Goal: Check status: Check status

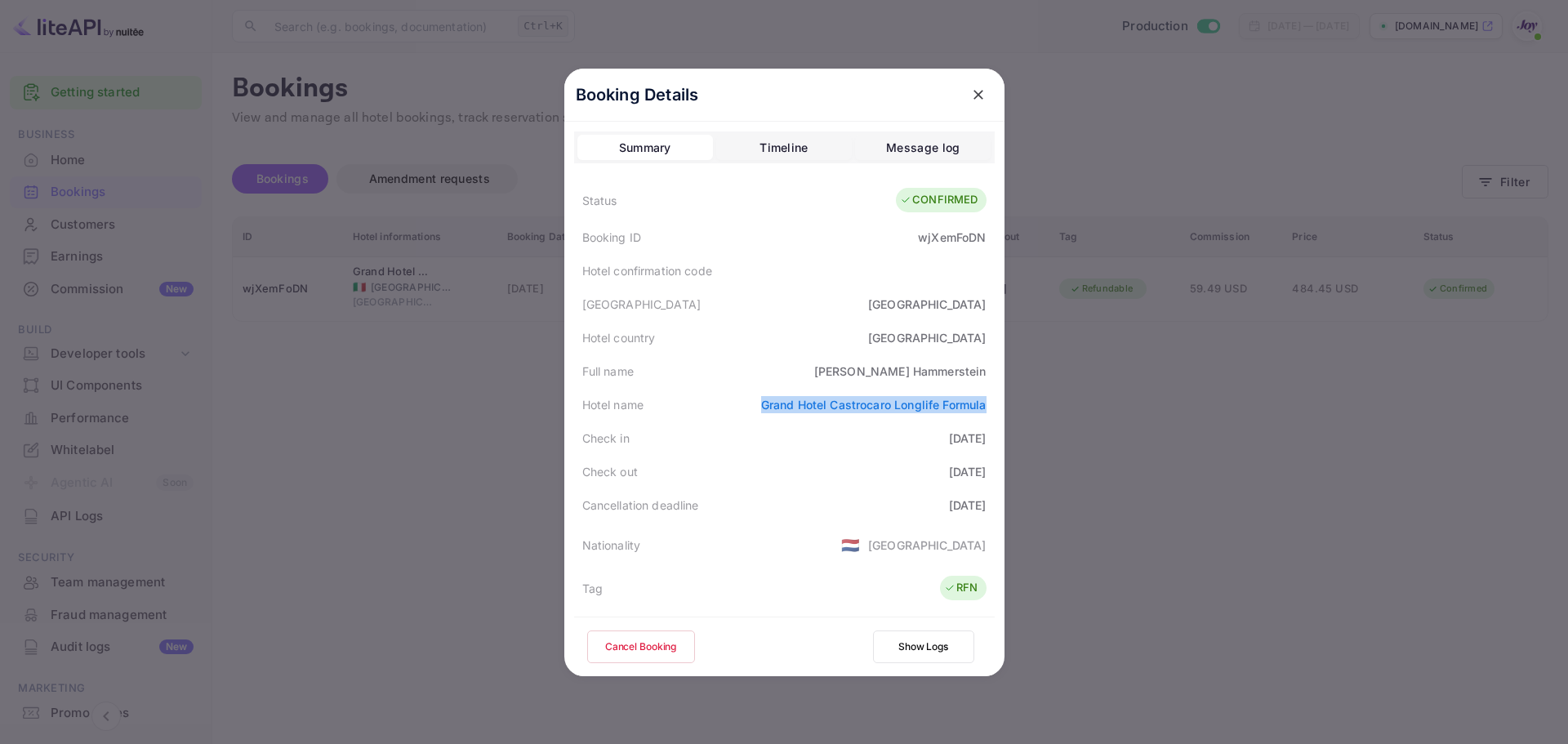
click at [978, 94] on icon "close" at bounding box center [978, 94] width 16 height 16
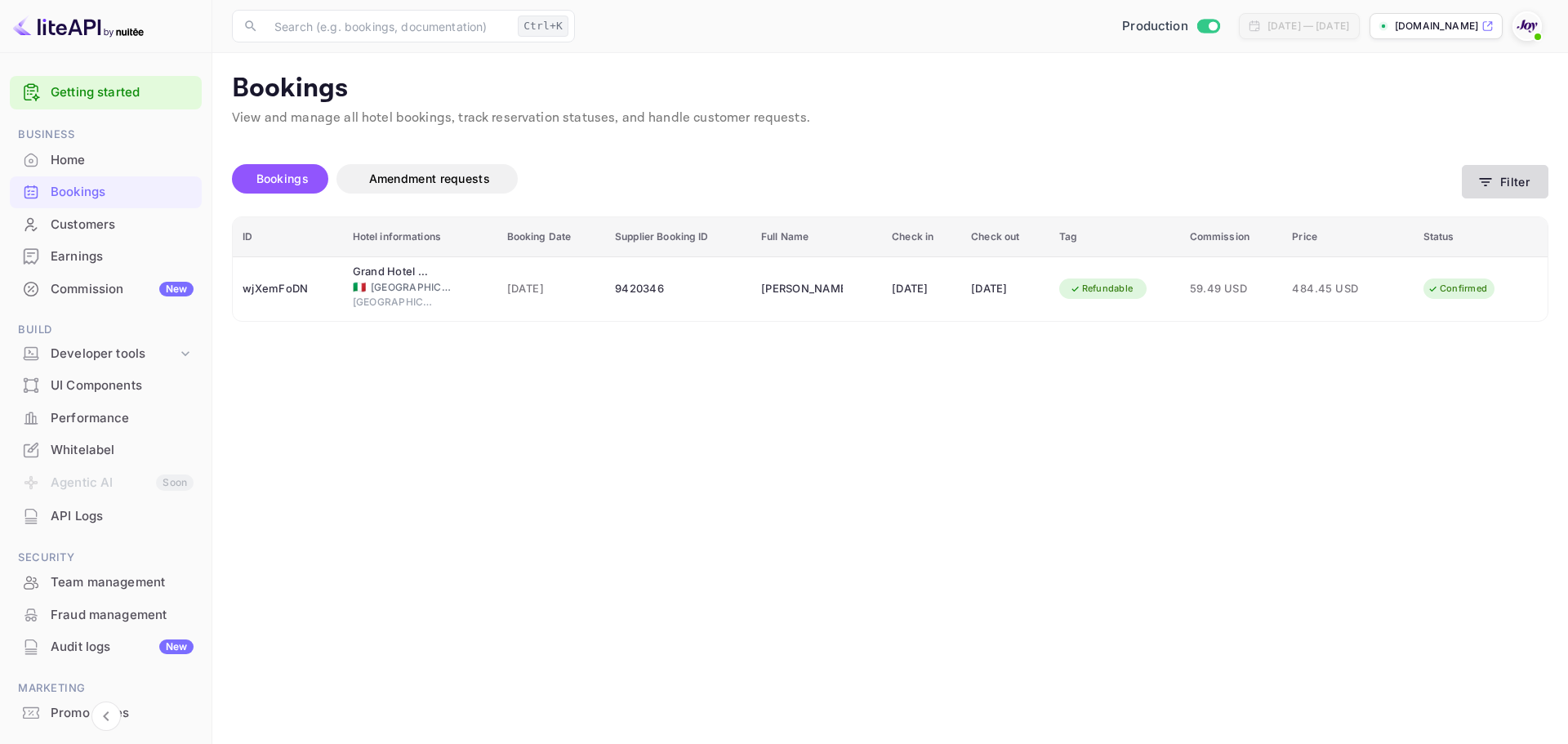
click at [1507, 188] on button "Filter" at bounding box center [1505, 181] width 87 height 33
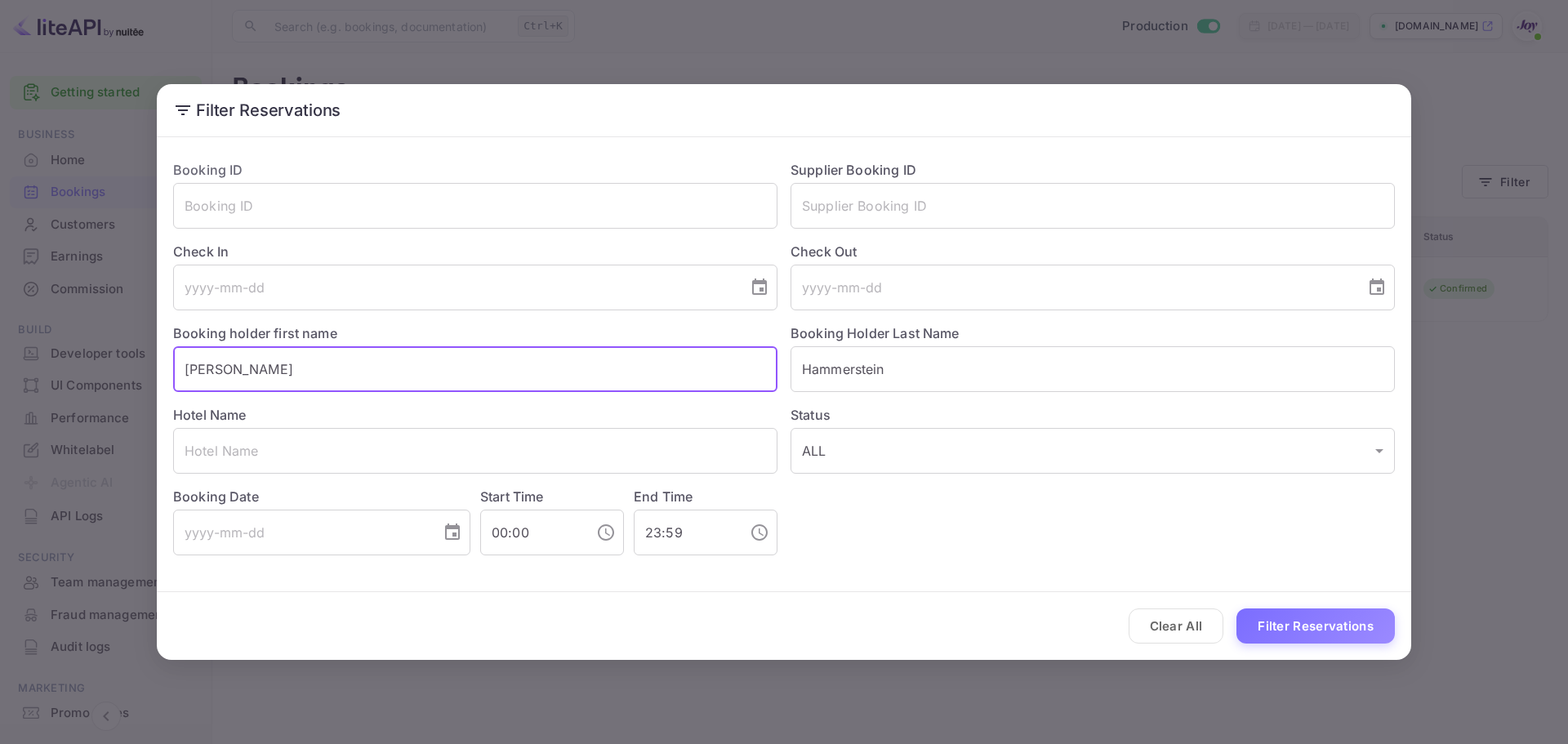
drag, startPoint x: 364, startPoint y: 375, endPoint x: -96, endPoint y: 322, distance: 463.0
click at [0, 322] on html "Getting started Business Home Bookings Customers Earnings Commission New Build …" at bounding box center [784, 372] width 1568 height 744
paste input "[PERSON_NAME]"
drag, startPoint x: 280, startPoint y: 367, endPoint x: 237, endPoint y: 365, distance: 43.0
click at [238, 365] on input "[PERSON_NAME]" at bounding box center [475, 369] width 604 height 45
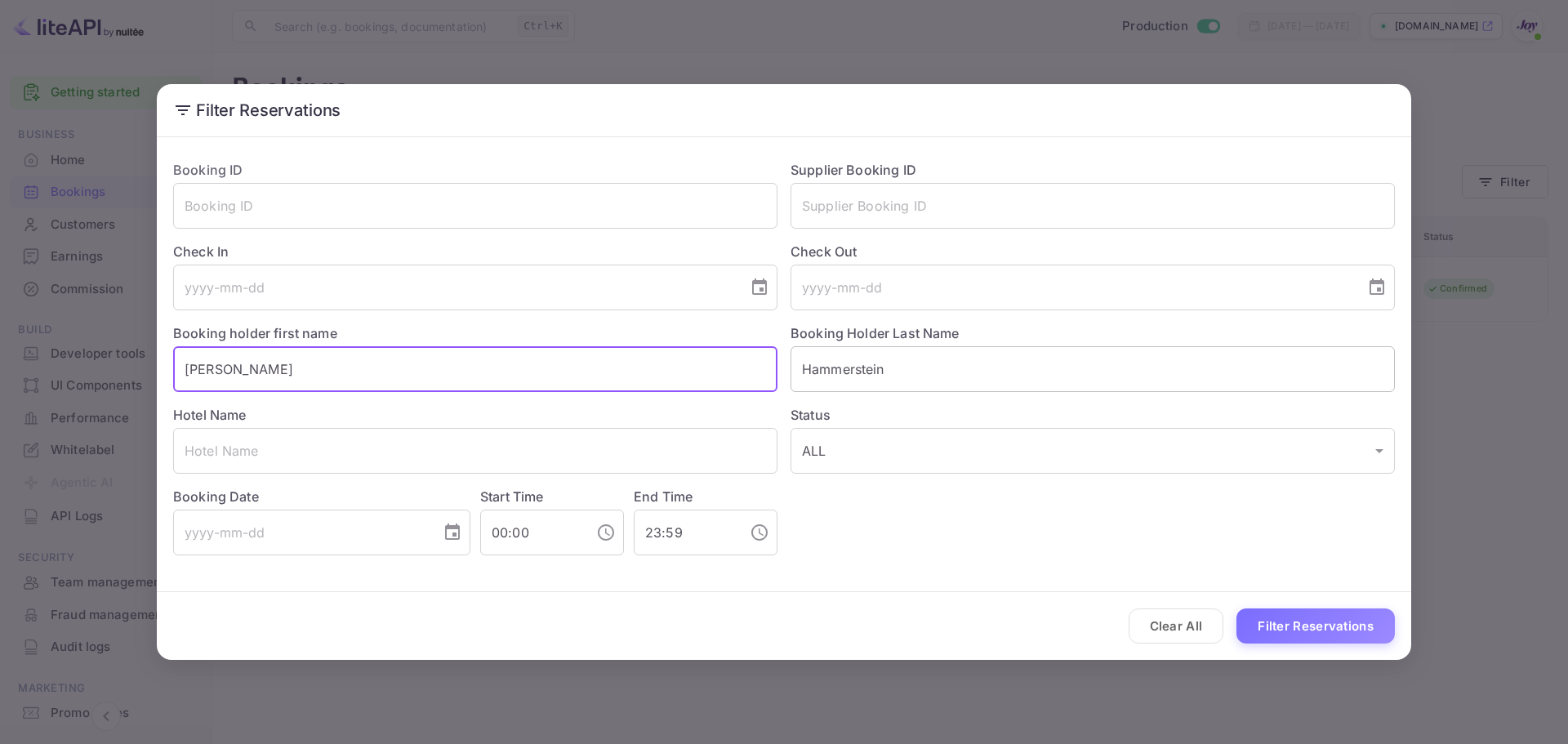
type input "[PERSON_NAME]"
click at [886, 364] on input "Hammerstein" at bounding box center [1093, 369] width 604 height 45
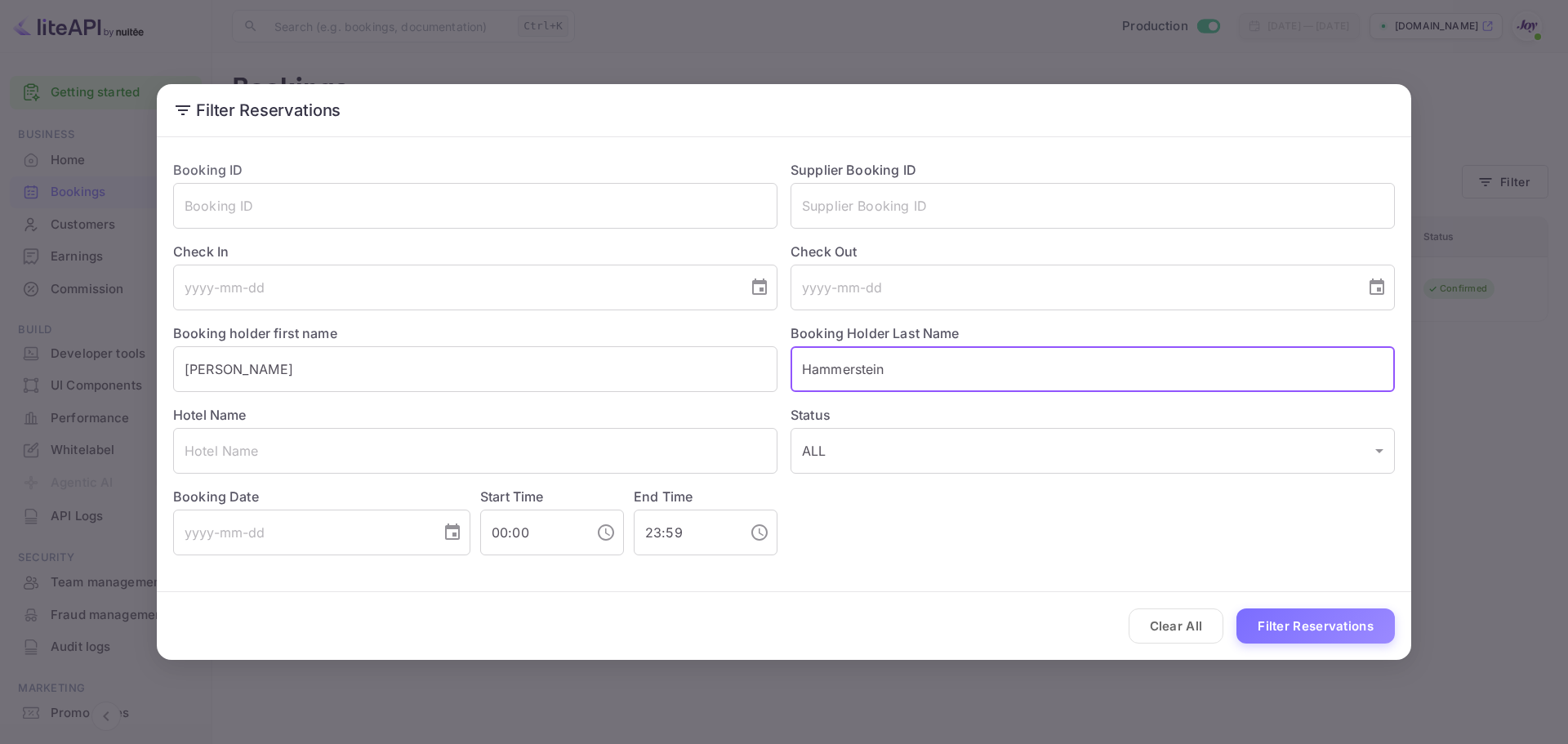
click at [886, 364] on input "Hammerstein" at bounding box center [1093, 369] width 604 height 45
paste input "Mys"
type input "Mys"
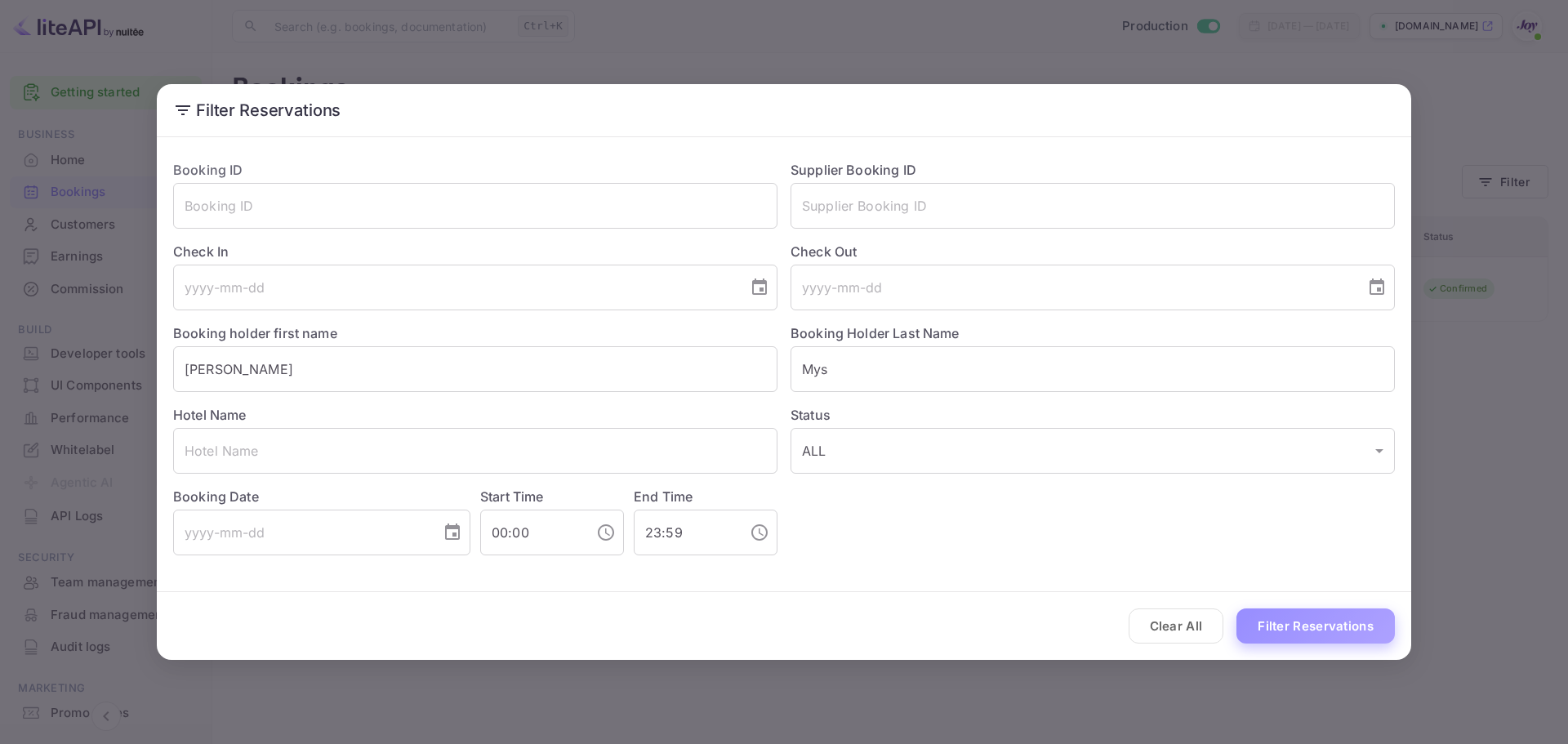
click at [1272, 626] on button "Filter Reservations" at bounding box center [1316, 626] width 159 height 35
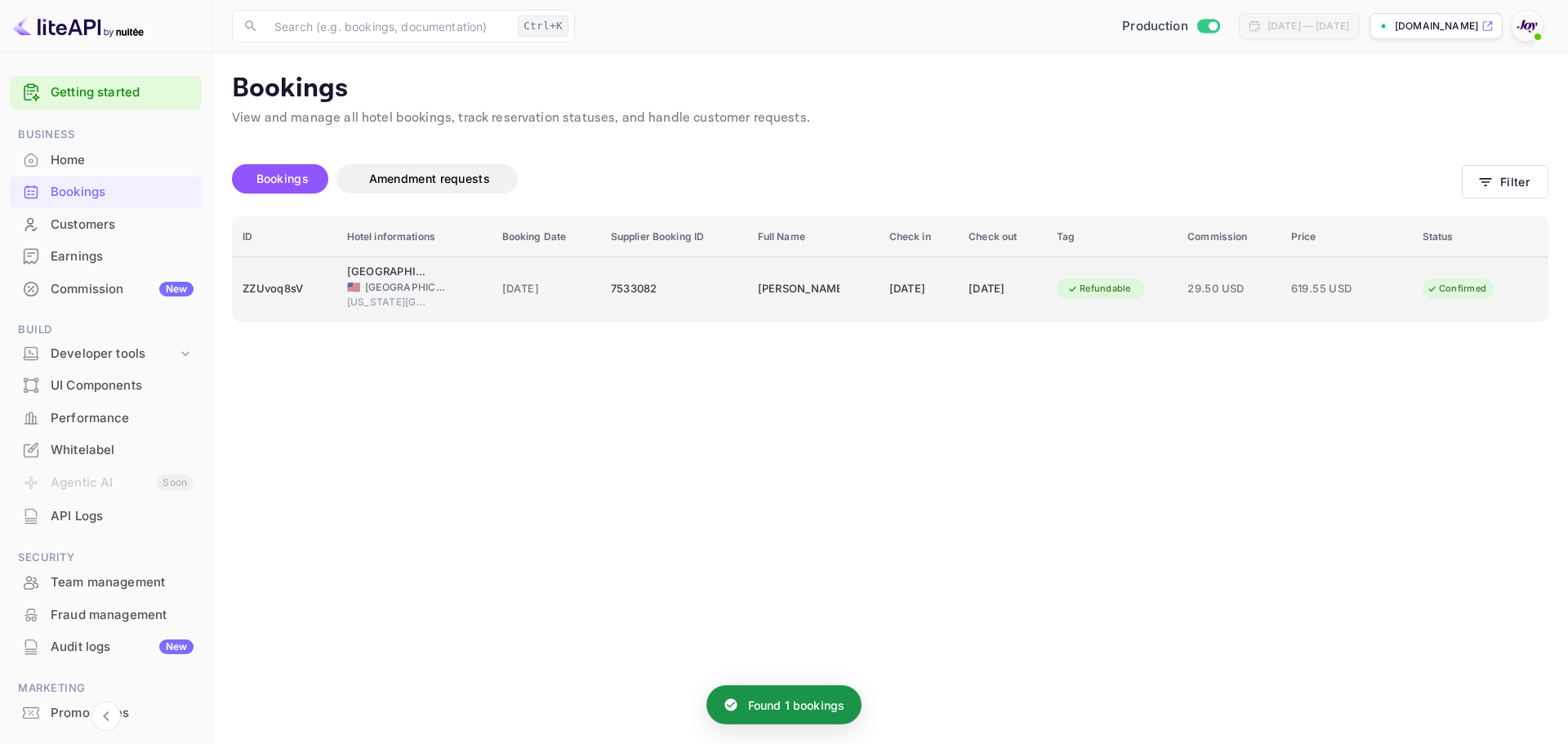
click at [464, 293] on div "🇺🇸 [GEOGRAPHIC_DATA]" at bounding box center [415, 287] width 136 height 15
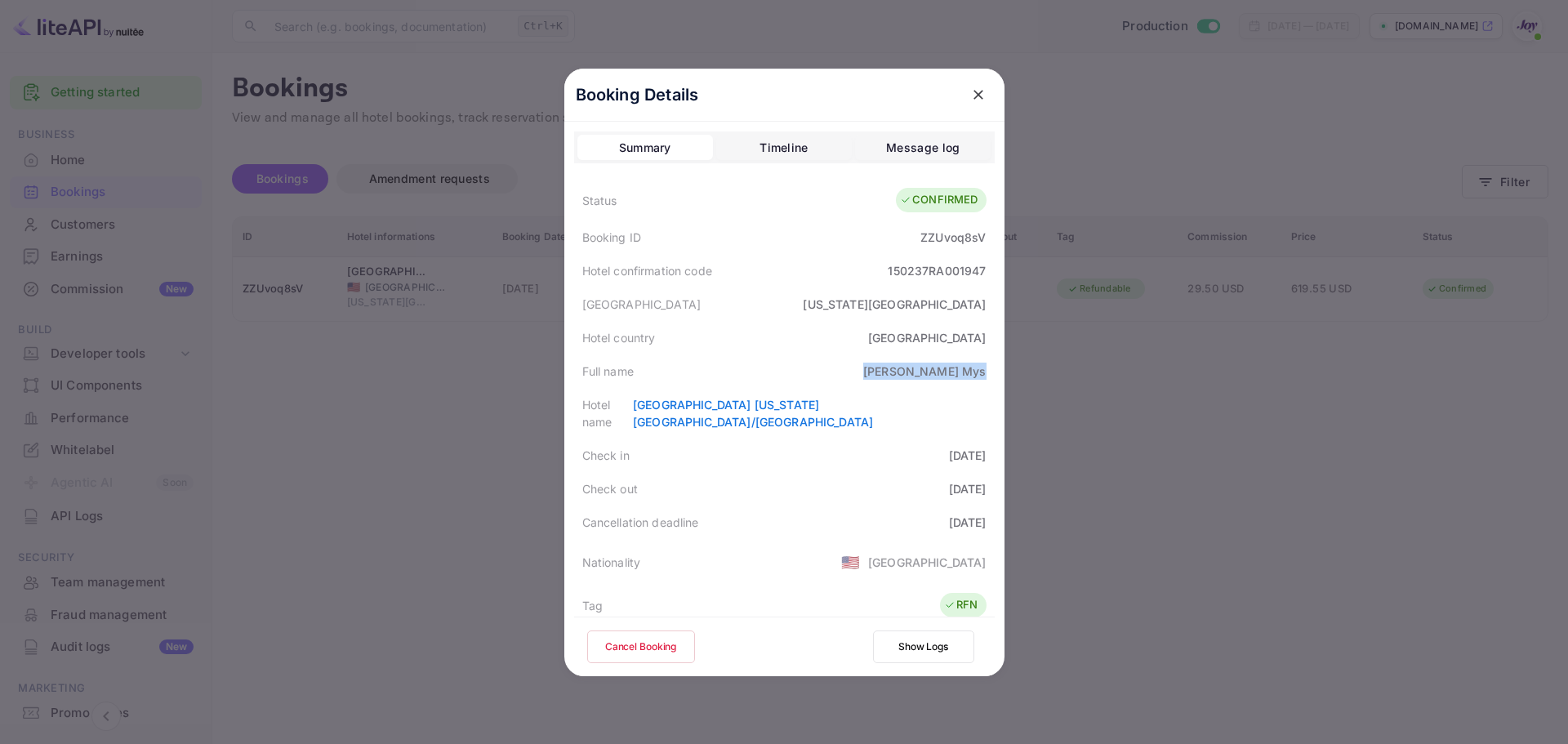
drag, startPoint x: 908, startPoint y: 372, endPoint x: 990, endPoint y: 369, distance: 82.1
click at [990, 369] on div "Booking Details Summary Timeline Message log Status CONFIRMED Booking ID ZZUvoq…" at bounding box center [784, 372] width 440 height 608
copy div "[PERSON_NAME]"
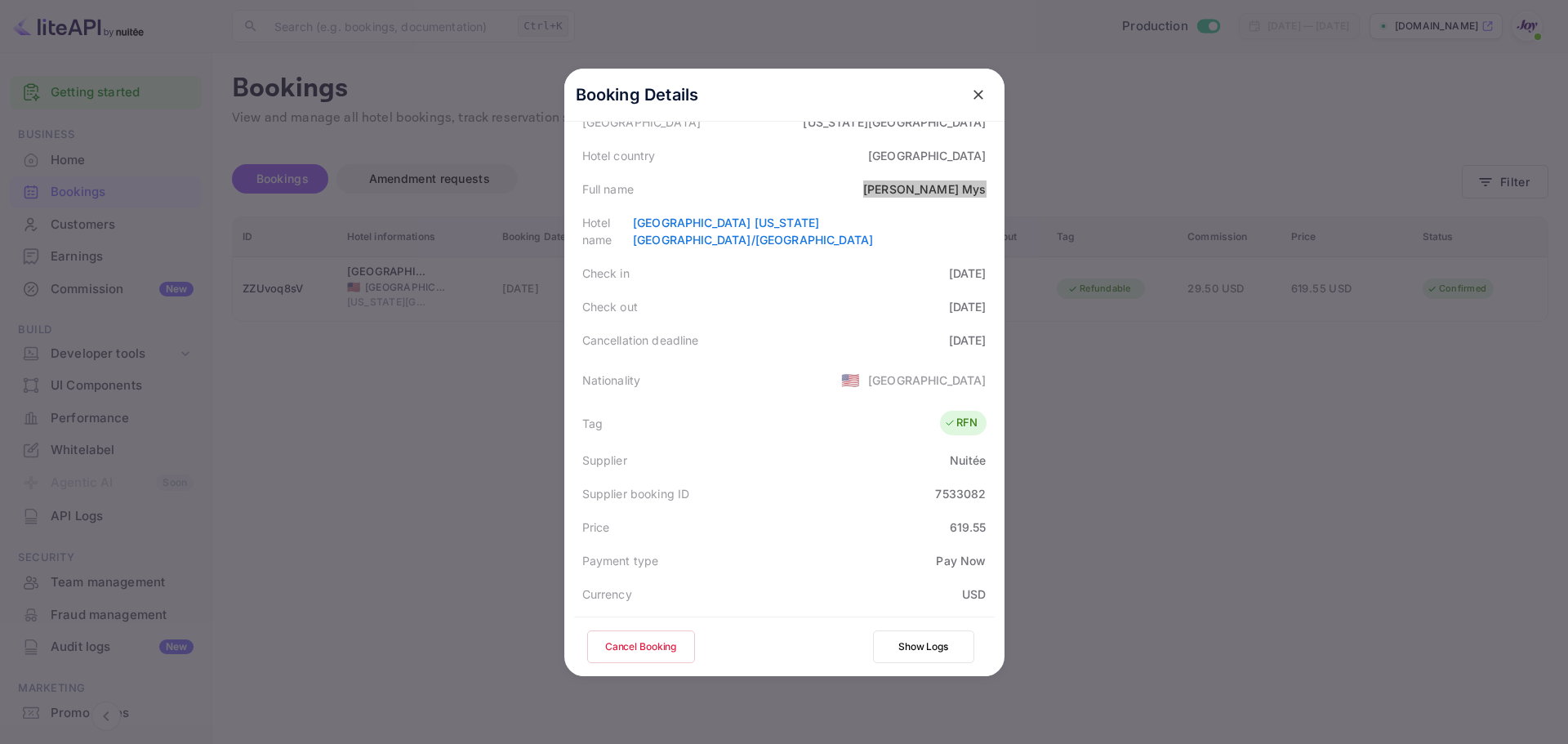
scroll to position [396, 0]
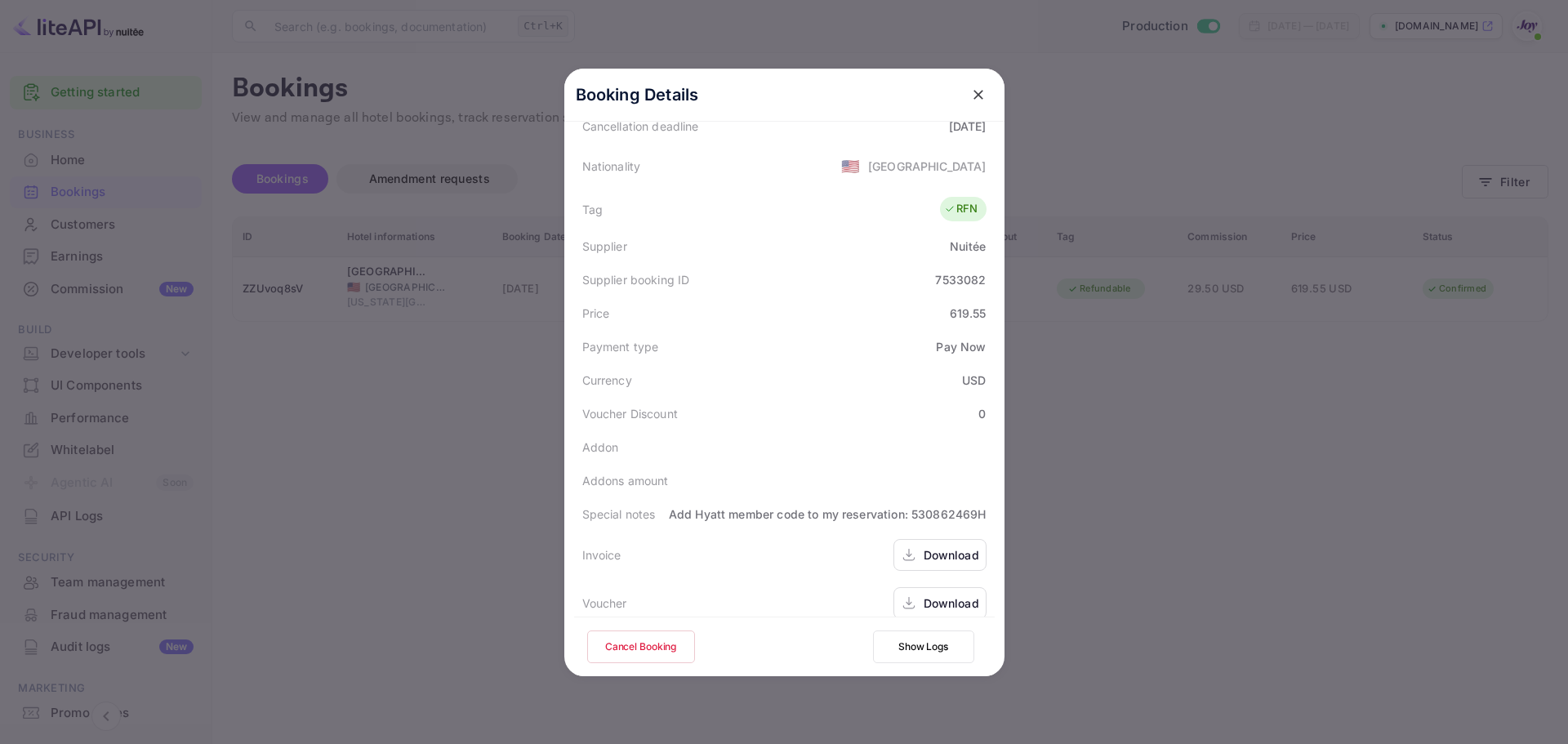
click at [947, 271] on div "7533082" at bounding box center [960, 280] width 51 height 17
copy div "7533082"
